Goal: Task Accomplishment & Management: Use online tool/utility

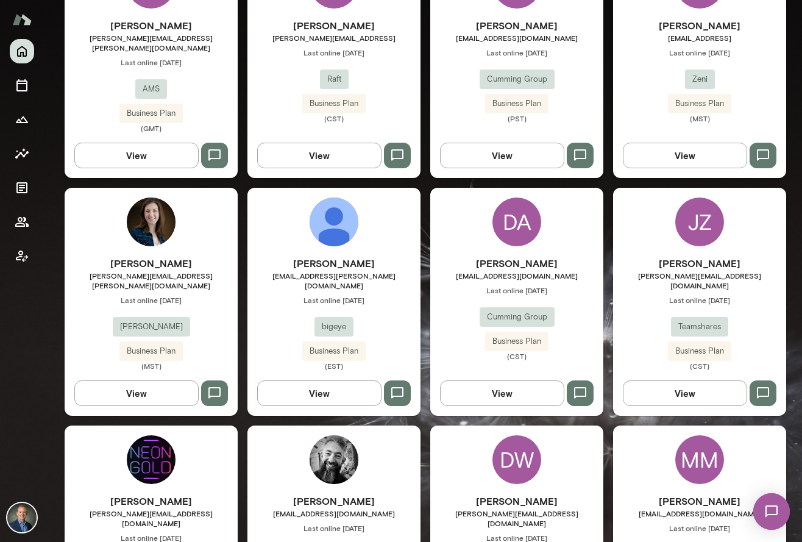
scroll to position [892, 0]
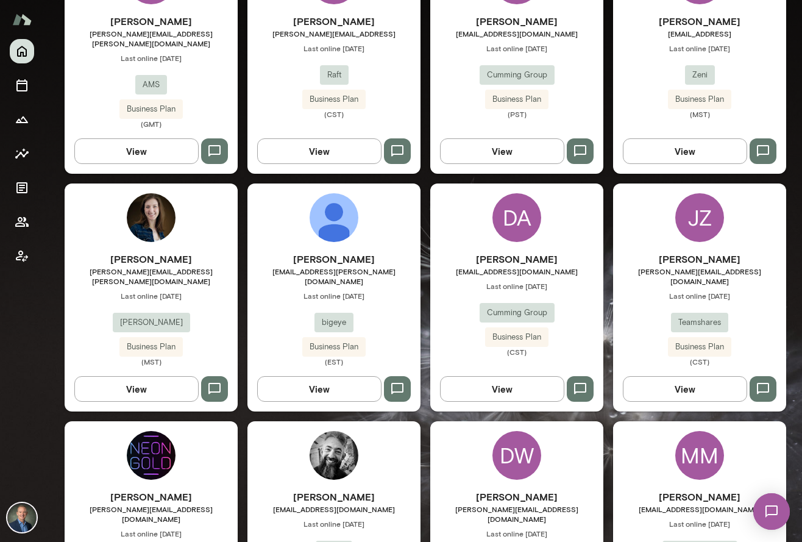
click at [222, 446] on div "Derek Davies derek@neongoldrecords.com Last online September 3 Futures Music Bu…" at bounding box center [151, 535] width 173 height 228
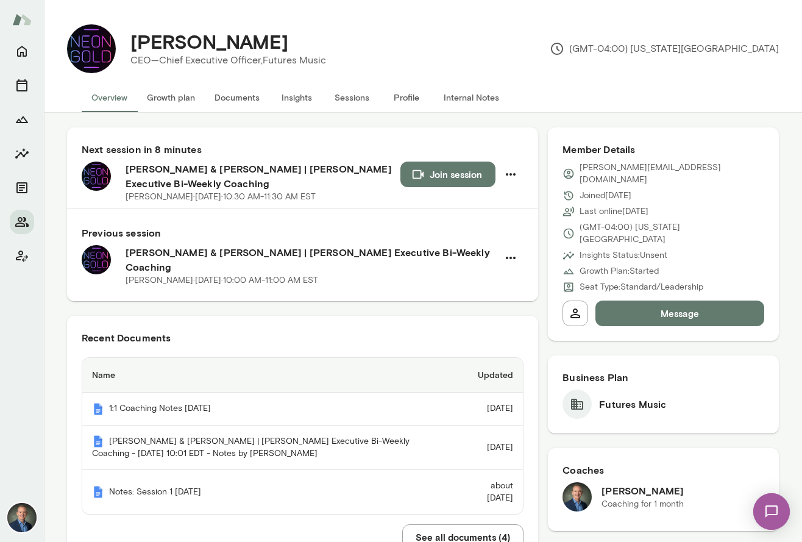
click at [444, 171] on button "Join session" at bounding box center [447, 174] width 95 height 26
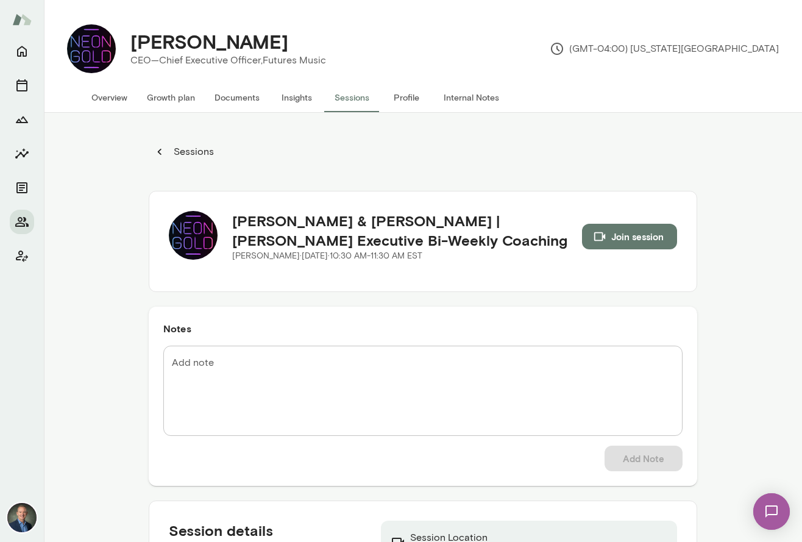
click at [246, 99] on button "Documents" at bounding box center [237, 97] width 65 height 29
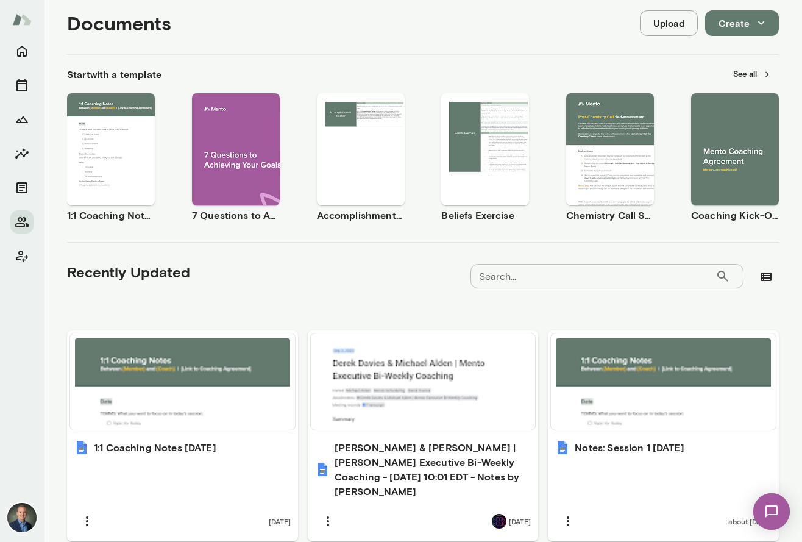
scroll to position [149, 0]
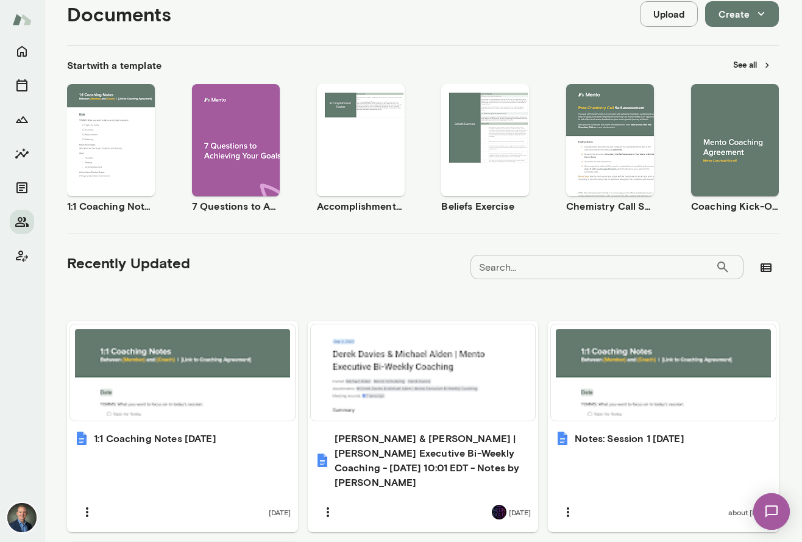
click at [756, 64] on button "See all" at bounding box center [752, 64] width 53 height 19
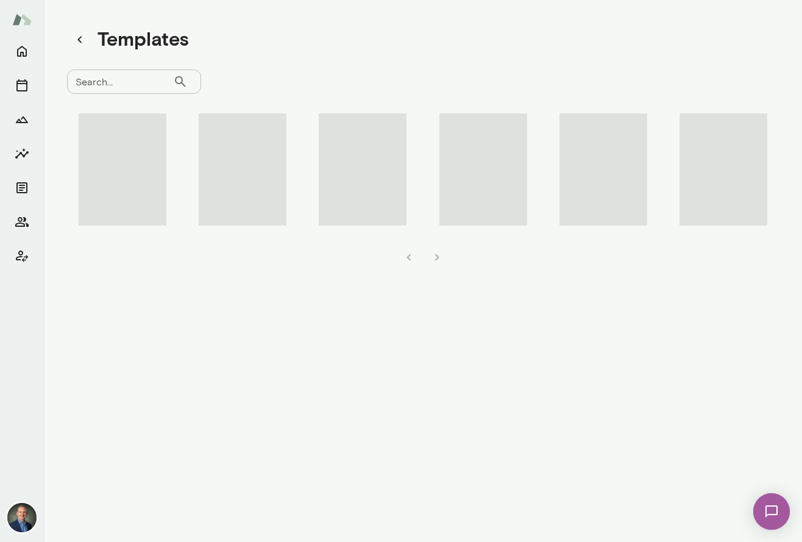
scroll to position [10, 0]
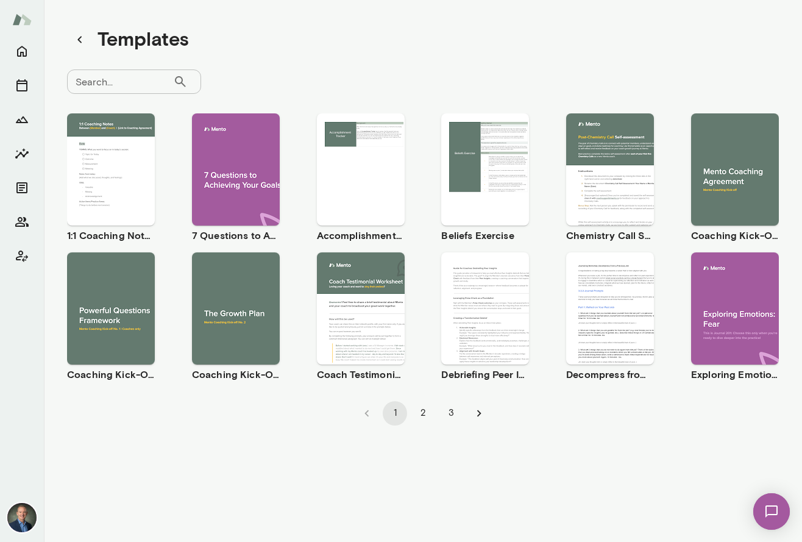
click at [231, 339] on div "Use template Preview" at bounding box center [236, 308] width 88 height 112
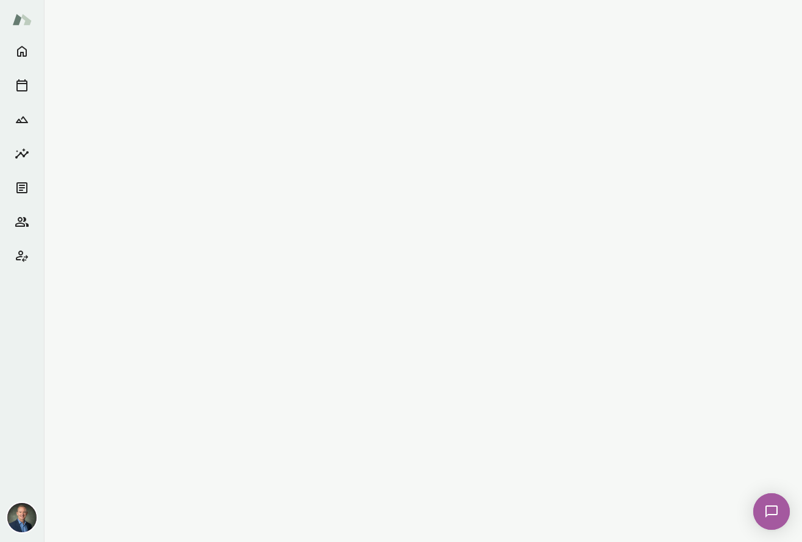
click at [231, 339] on main at bounding box center [423, 271] width 758 height 542
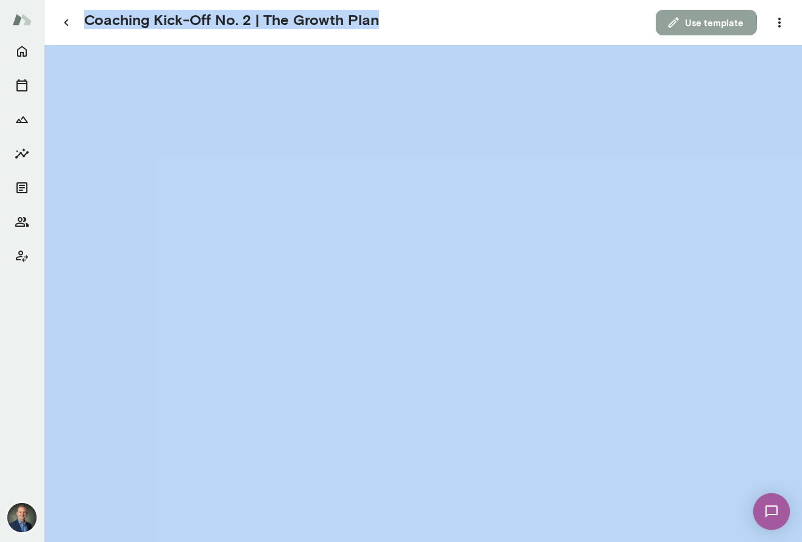
click at [679, 25] on icon "button" at bounding box center [673, 22] width 13 height 13
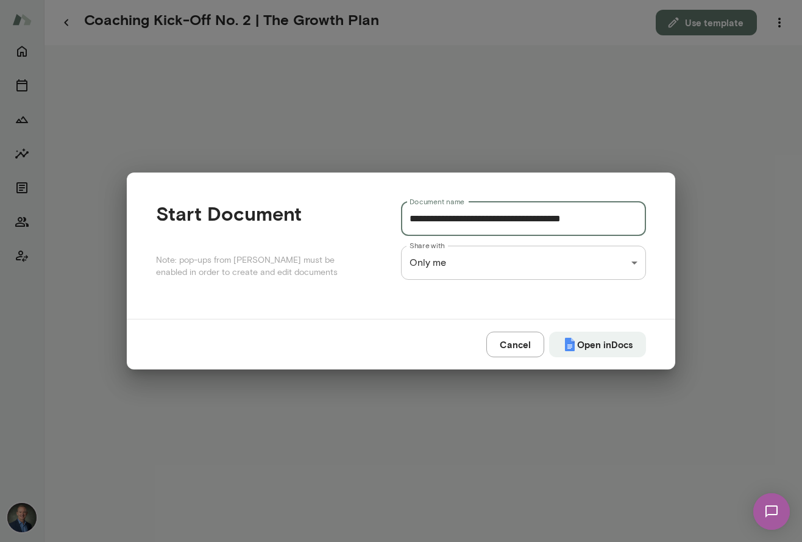
drag, startPoint x: 527, startPoint y: 218, endPoint x: 366, endPoint y: 218, distance: 160.9
click at [366, 218] on div "**********" at bounding box center [401, 246] width 490 height 88
click at [507, 222] on input "**********" at bounding box center [523, 219] width 245 height 34
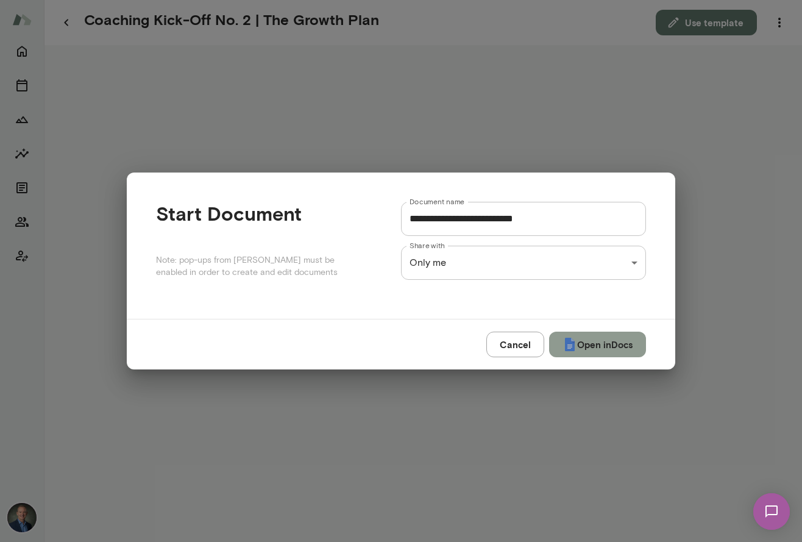
click at [592, 343] on button "Open in Docs" at bounding box center [597, 345] width 97 height 26
type input "**********"
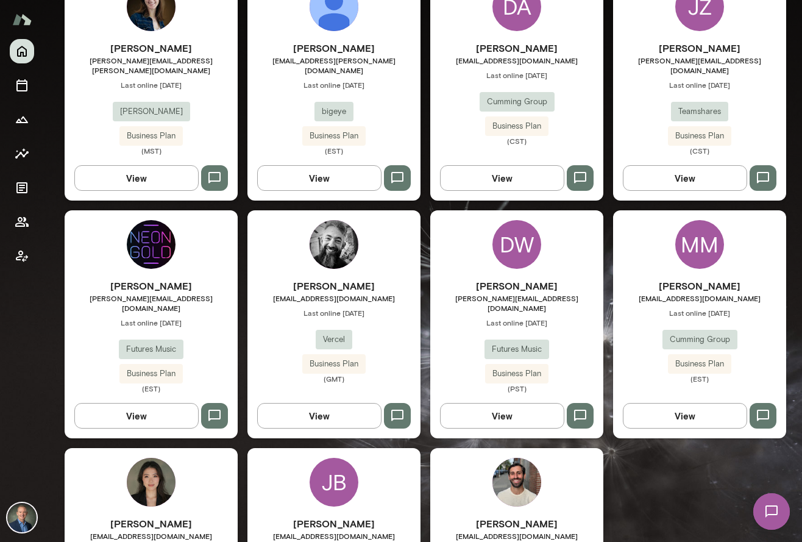
scroll to position [1130, 0]
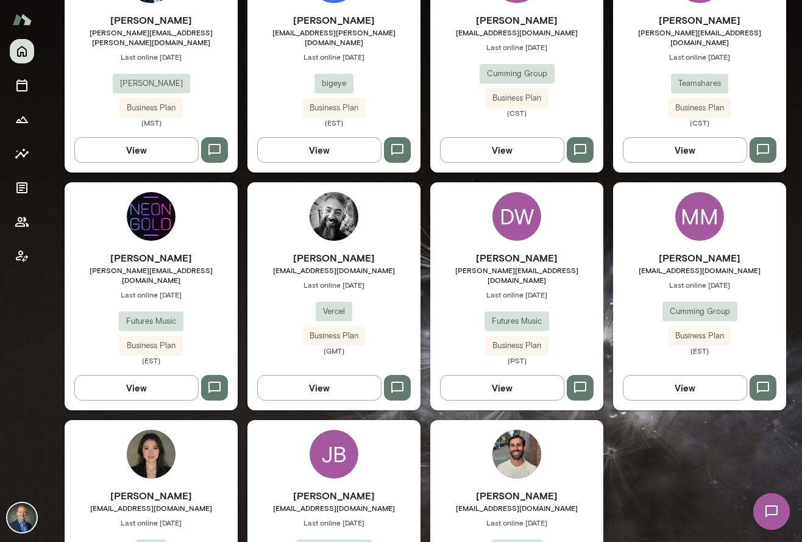
click at [224, 289] on span "Last online [DATE]" at bounding box center [151, 294] width 173 height 10
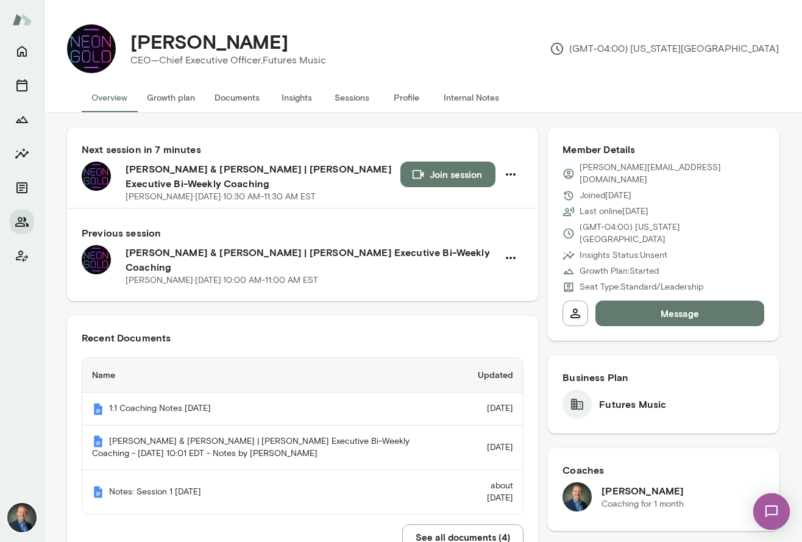
click at [303, 101] on button "Insights" at bounding box center [296, 97] width 55 height 29
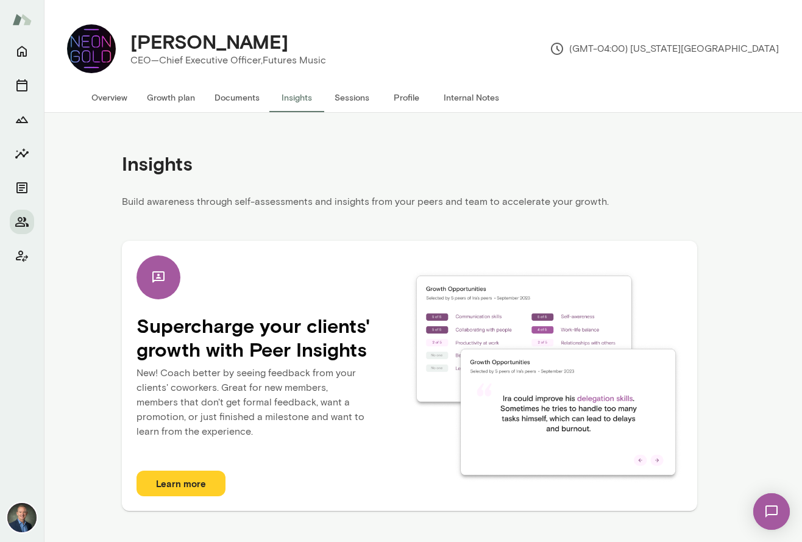
click at [104, 93] on button "Overview" at bounding box center [109, 97] width 55 height 29
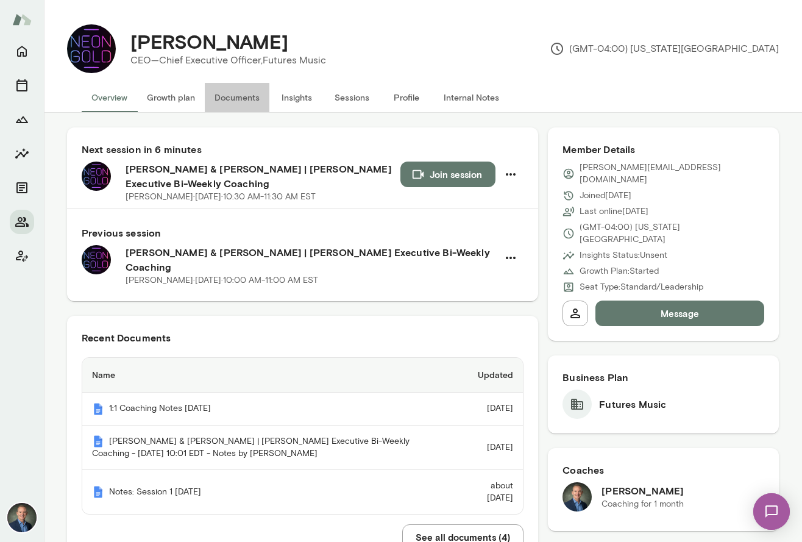
click at [249, 101] on button "Documents" at bounding box center [237, 97] width 65 height 29
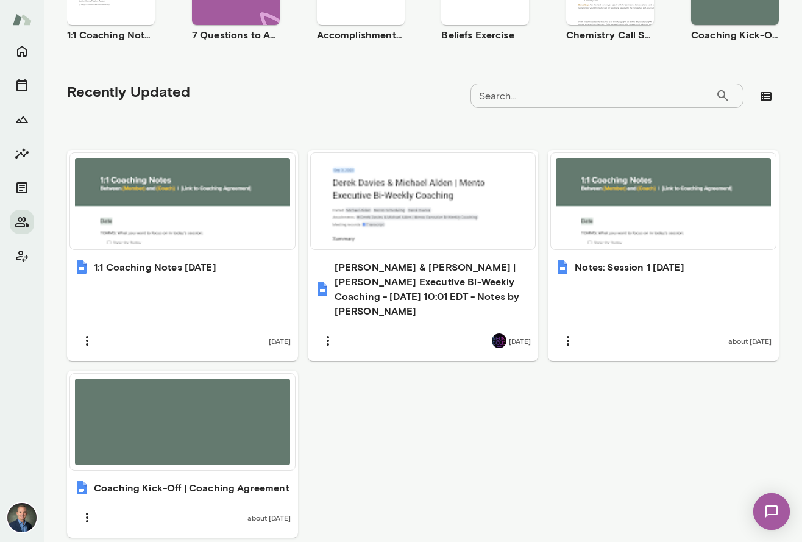
scroll to position [330, 0]
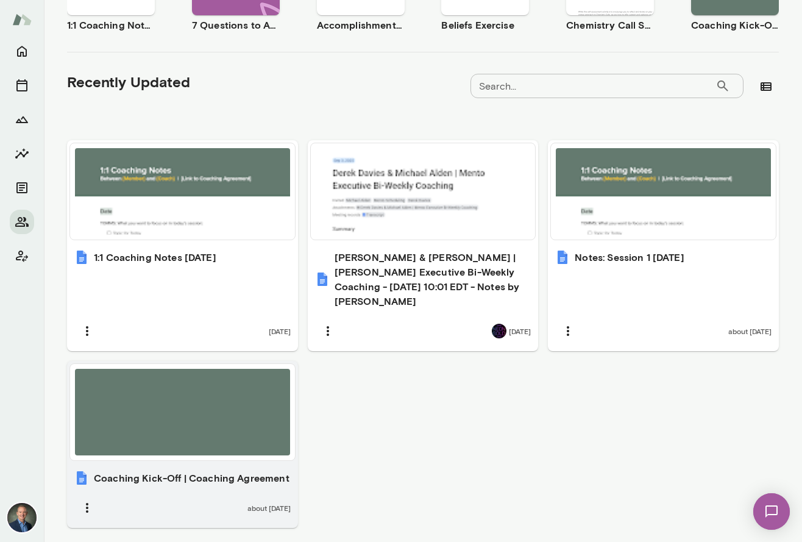
click at [243, 391] on div at bounding box center [182, 412] width 215 height 87
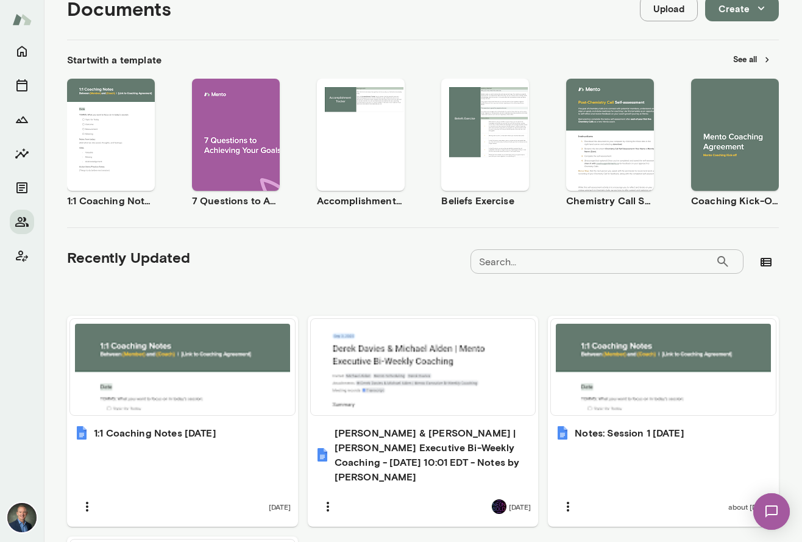
scroll to position [0, 0]
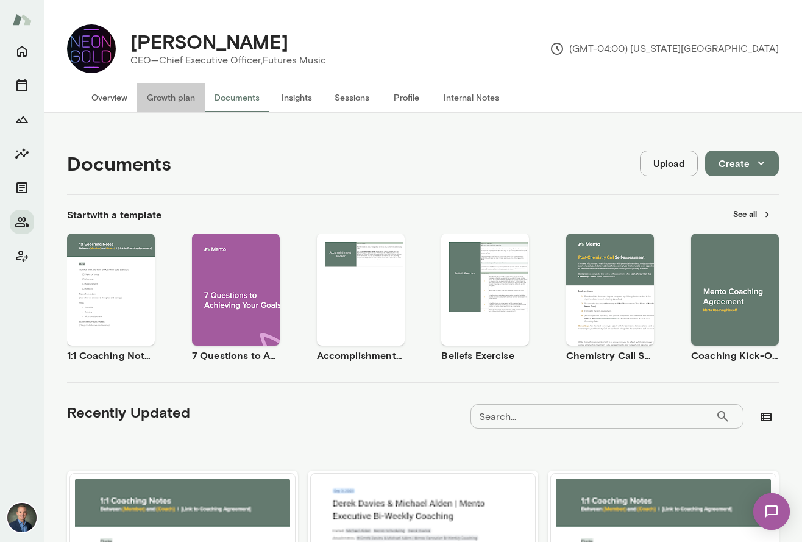
click at [156, 98] on button "Growth plan" at bounding box center [171, 97] width 68 height 29
